Goal: Task Accomplishment & Management: Use online tool/utility

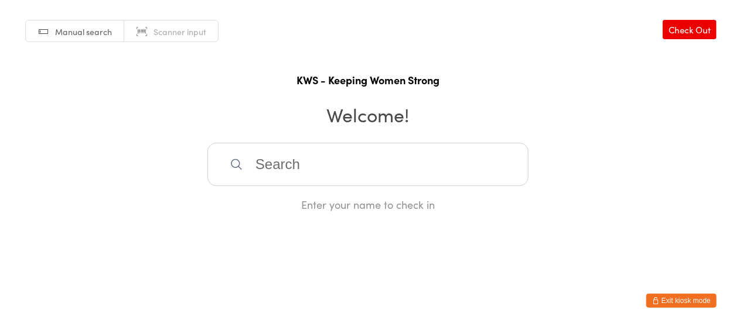
drag, startPoint x: 252, startPoint y: 156, endPoint x: 275, endPoint y: 170, distance: 26.6
click at [257, 158] on input "search" at bounding box center [367, 164] width 321 height 43
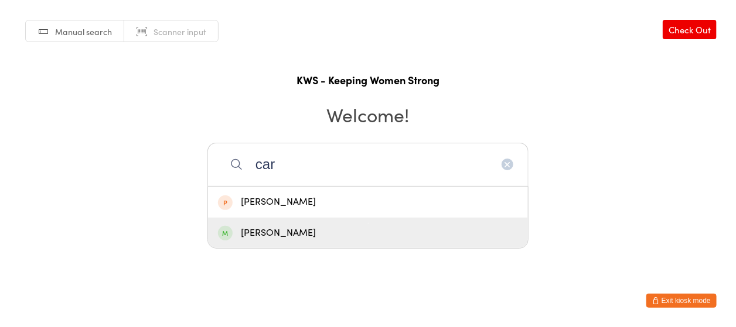
type input "car"
click at [261, 233] on div "[PERSON_NAME]" at bounding box center [368, 234] width 300 height 16
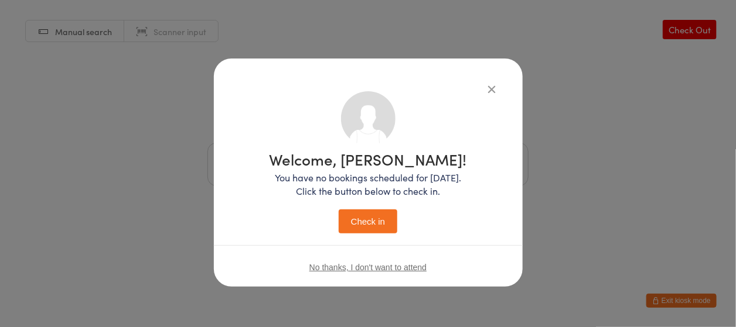
drag, startPoint x: 364, startPoint y: 217, endPoint x: 361, endPoint y: 196, distance: 20.7
click at [364, 212] on button "Check in" at bounding box center [368, 222] width 59 height 24
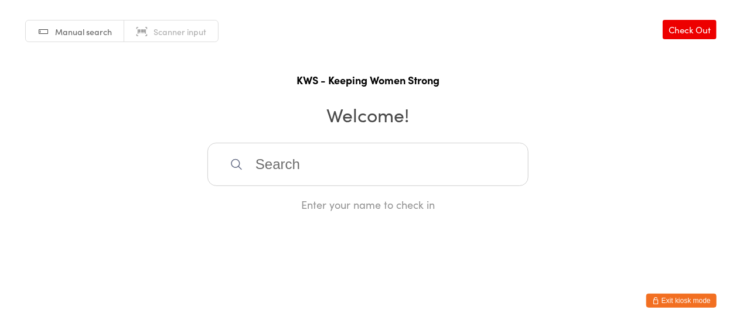
click at [265, 168] on input "search" at bounding box center [367, 164] width 321 height 43
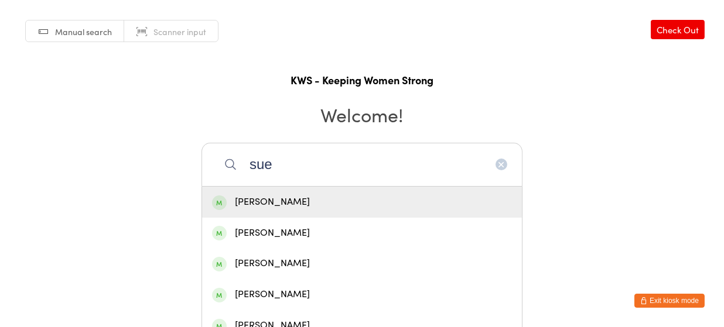
type input "sue"
click at [254, 197] on div "[PERSON_NAME]" at bounding box center [362, 202] width 300 height 16
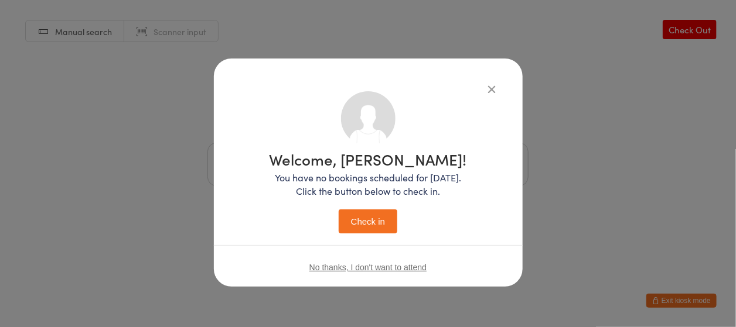
click at [361, 224] on button "Check in" at bounding box center [368, 222] width 59 height 24
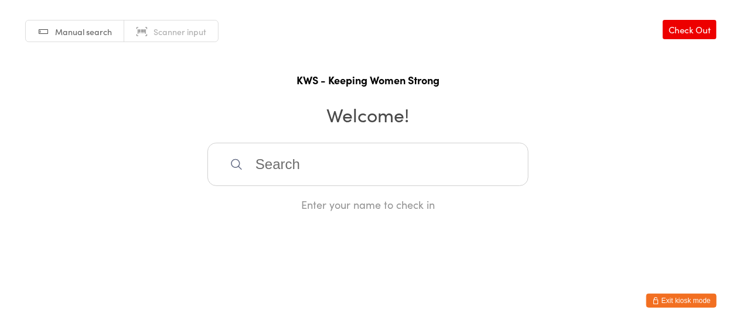
click at [233, 158] on icon at bounding box center [236, 164] width 13 height 13
click at [247, 173] on input "search" at bounding box center [367, 164] width 321 height 43
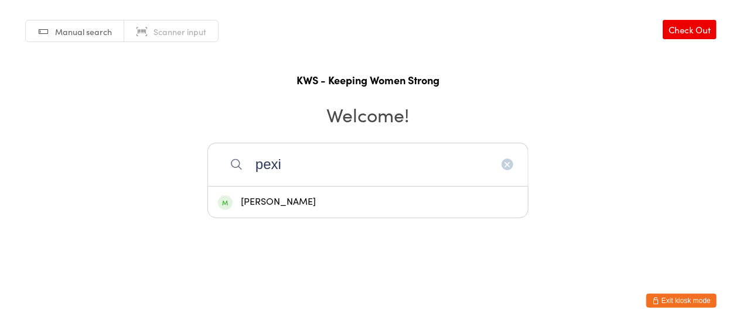
type input "pexi"
click at [254, 203] on div "[PERSON_NAME]" at bounding box center [368, 202] width 300 height 16
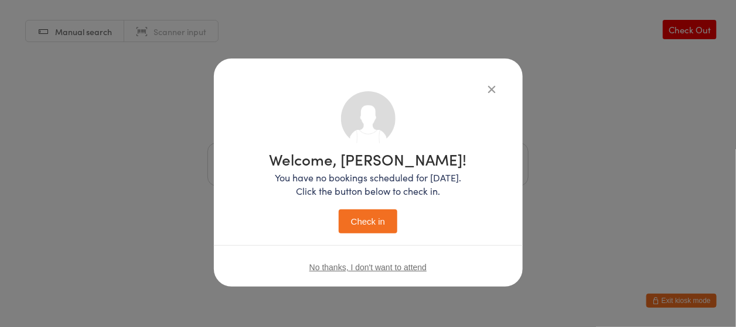
click at [360, 218] on button "Check in" at bounding box center [368, 222] width 59 height 24
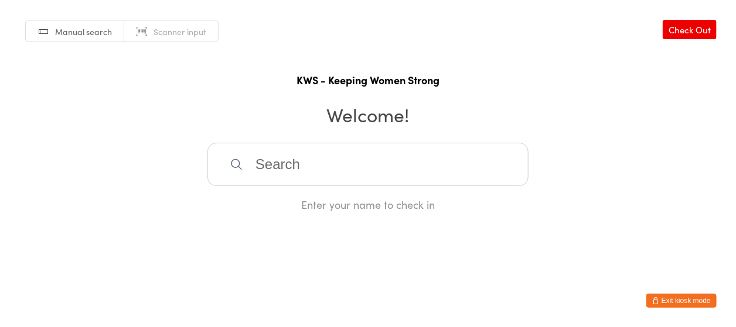
click at [347, 159] on input "search" at bounding box center [367, 164] width 321 height 43
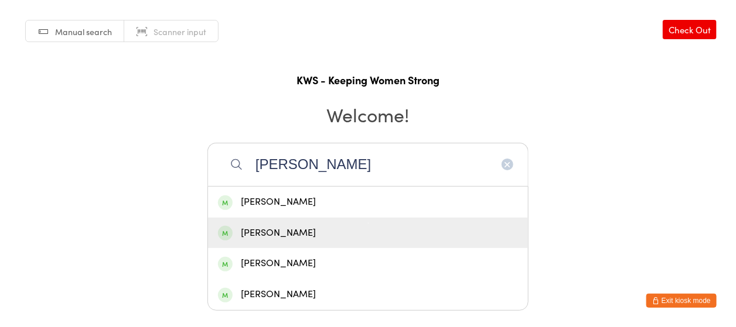
type input "[PERSON_NAME]"
click at [271, 231] on div "[PERSON_NAME]" at bounding box center [368, 234] width 300 height 16
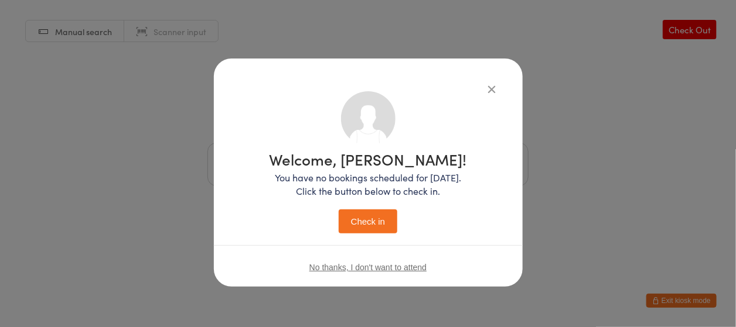
click at [360, 216] on button "Check in" at bounding box center [368, 222] width 59 height 24
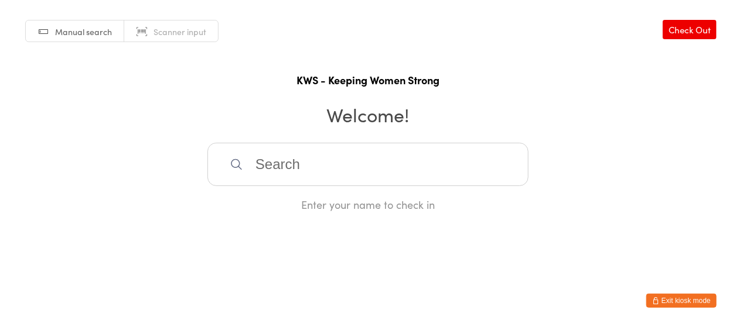
click at [252, 169] on input "search" at bounding box center [367, 164] width 321 height 43
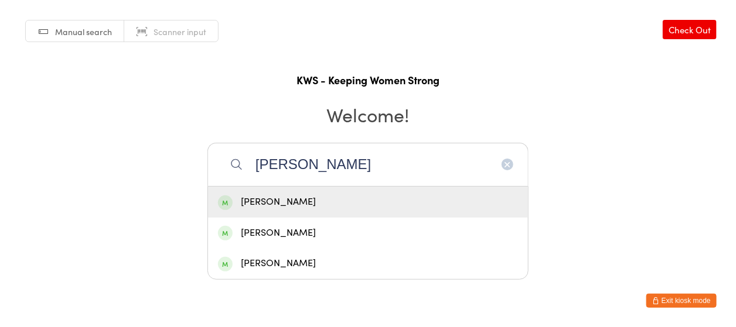
type input "[PERSON_NAME]"
click at [336, 198] on div "[PERSON_NAME]" at bounding box center [368, 202] width 300 height 16
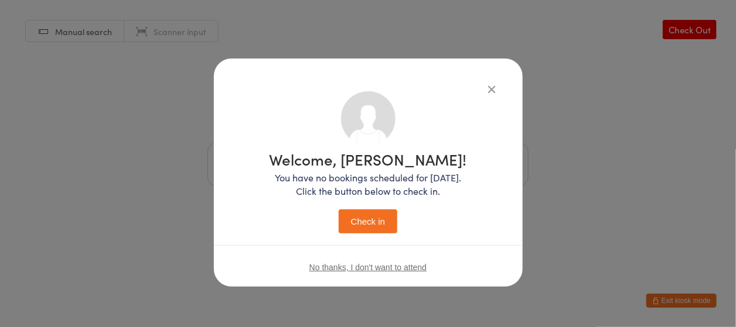
click at [370, 217] on button "Check in" at bounding box center [368, 222] width 59 height 24
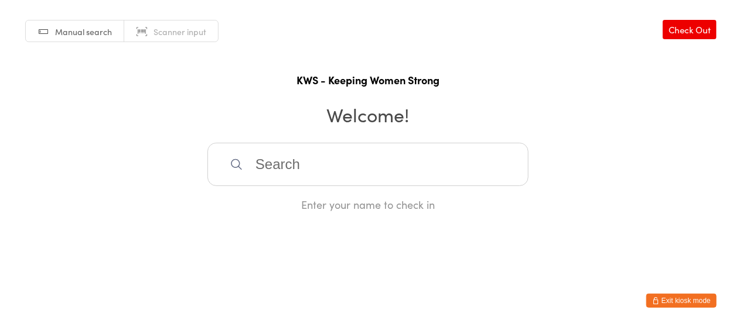
click at [309, 175] on input "search" at bounding box center [367, 164] width 321 height 43
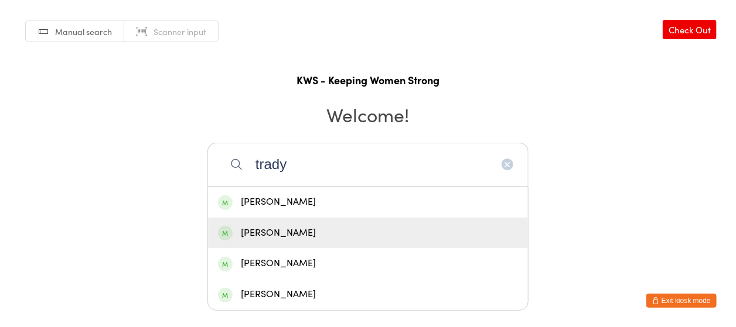
type input "trady"
click at [283, 227] on div "[PERSON_NAME]" at bounding box center [368, 234] width 300 height 16
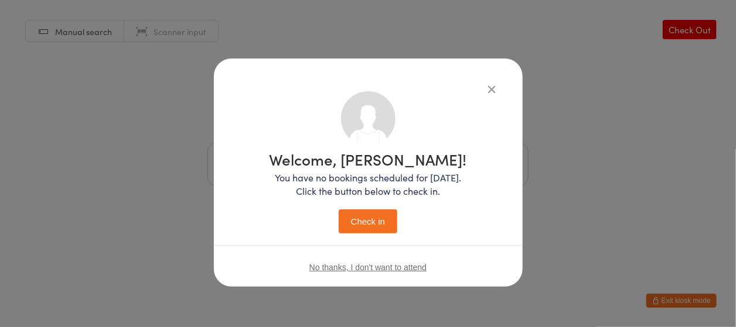
click at [356, 216] on button "Check in" at bounding box center [368, 222] width 59 height 24
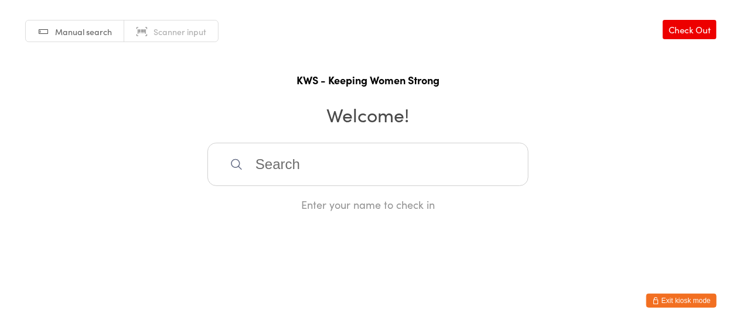
click at [257, 164] on input "search" at bounding box center [367, 164] width 321 height 43
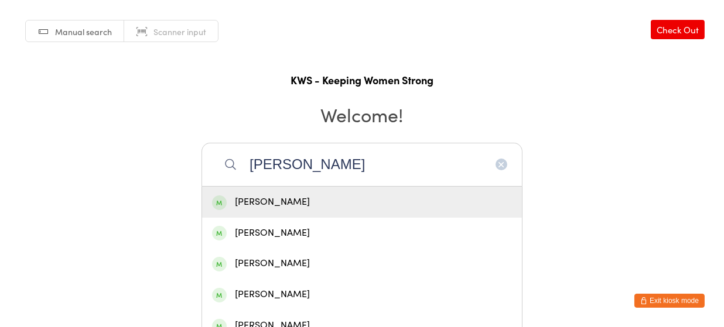
type input "[PERSON_NAME]"
click at [248, 202] on div "[PERSON_NAME]" at bounding box center [362, 202] width 300 height 16
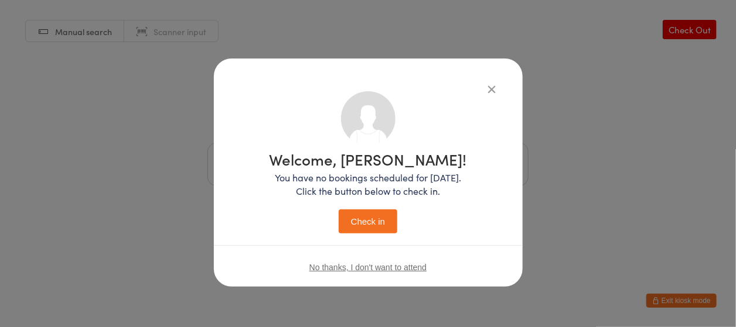
click at [366, 217] on button "Check in" at bounding box center [368, 222] width 59 height 24
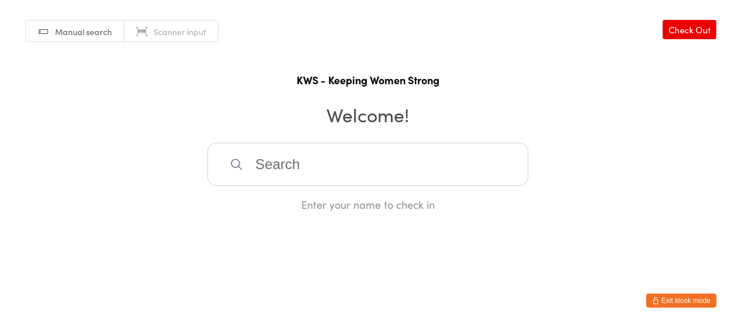
click at [322, 149] on input "search" at bounding box center [367, 164] width 321 height 43
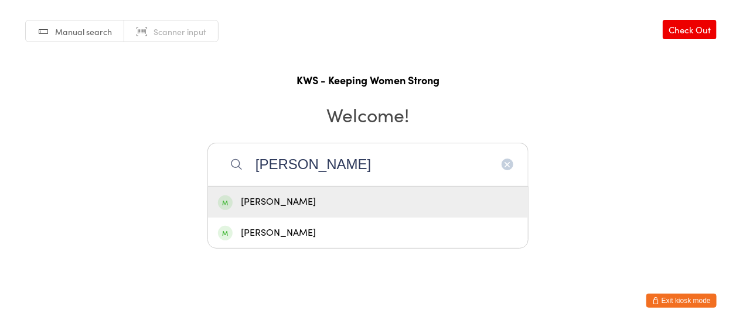
type input "[PERSON_NAME]"
click at [315, 203] on div "[PERSON_NAME]" at bounding box center [368, 202] width 300 height 16
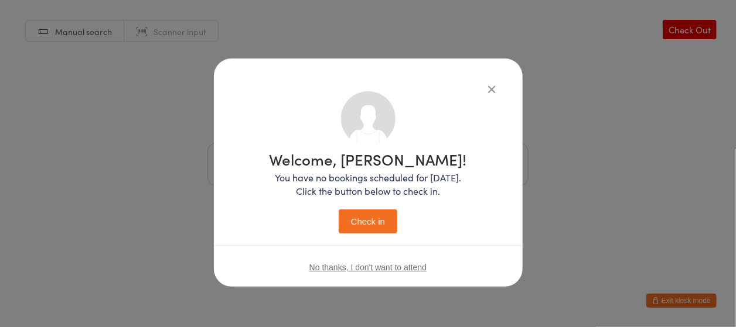
click at [348, 221] on button "Check in" at bounding box center [368, 222] width 59 height 24
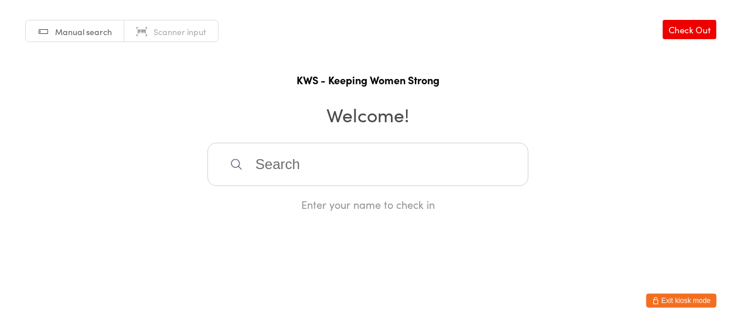
click at [345, 165] on input "search" at bounding box center [367, 164] width 321 height 43
type input "viol"
click at [271, 203] on div "[PERSON_NAME]" at bounding box center [368, 202] width 300 height 16
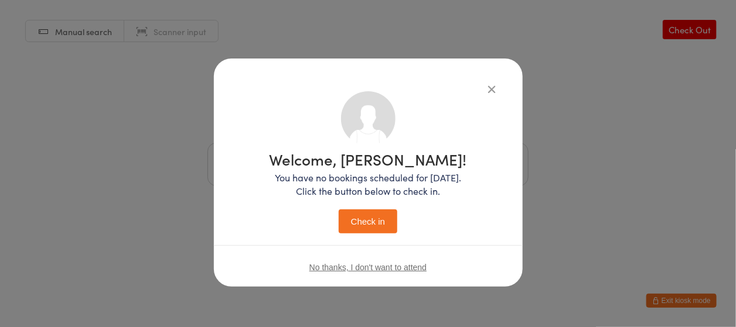
click at [357, 221] on button "Check in" at bounding box center [368, 222] width 59 height 24
